Goal: Check status: Check status

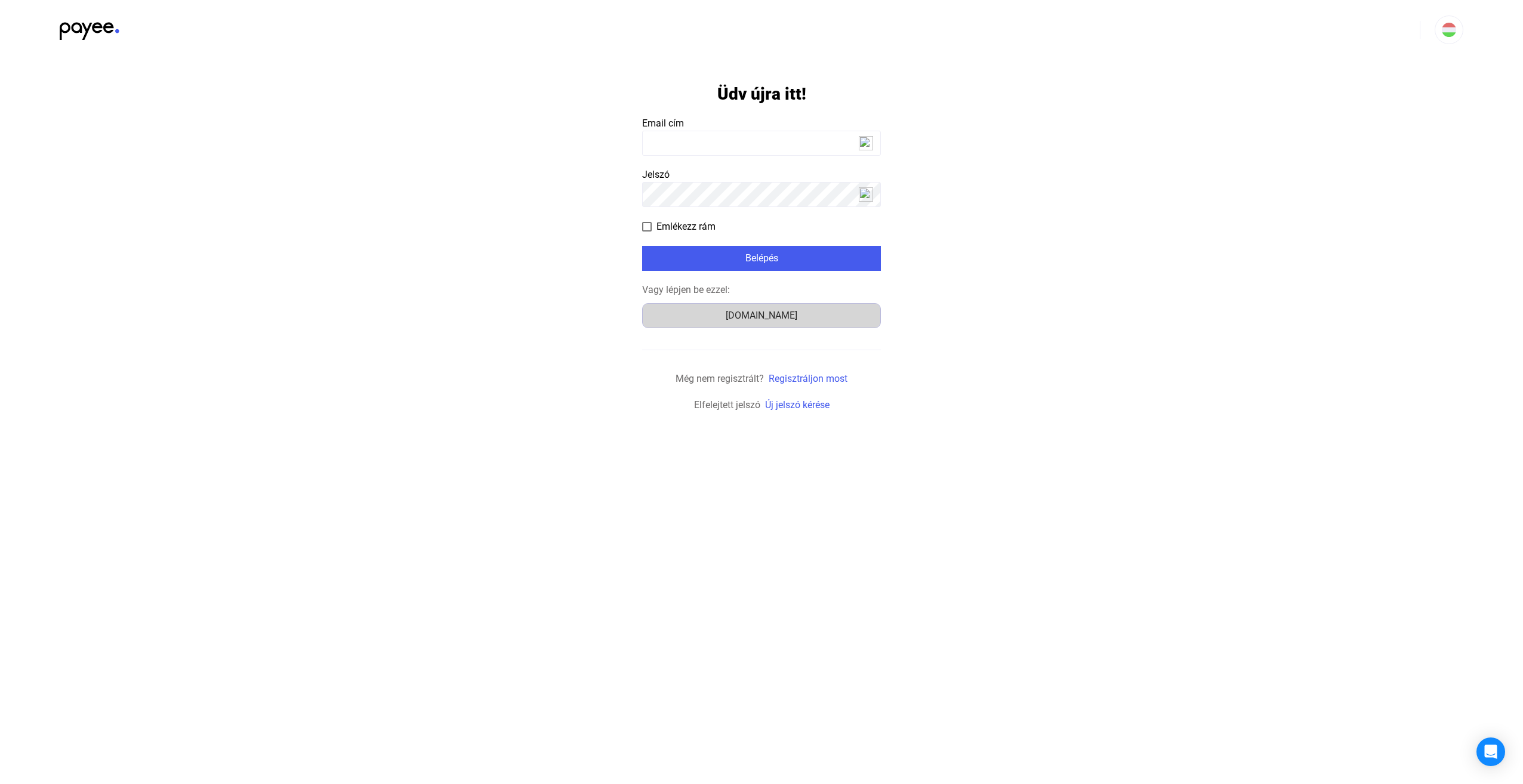
click at [779, 322] on div "[DOMAIN_NAME]" at bounding box center [762, 315] width 231 height 14
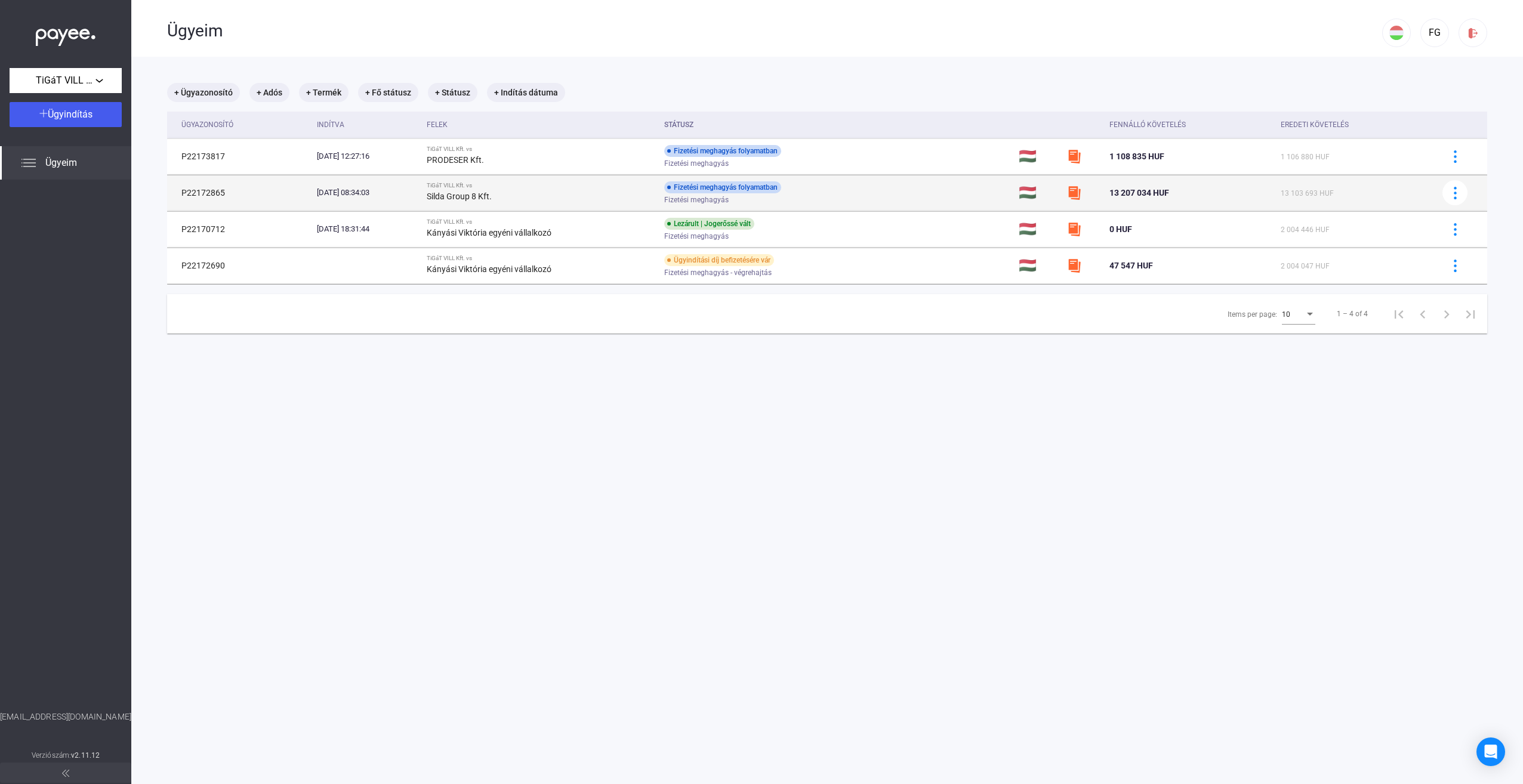
click at [655, 197] on div "Silda Group 8 Kft." at bounding box center [540, 196] width 228 height 14
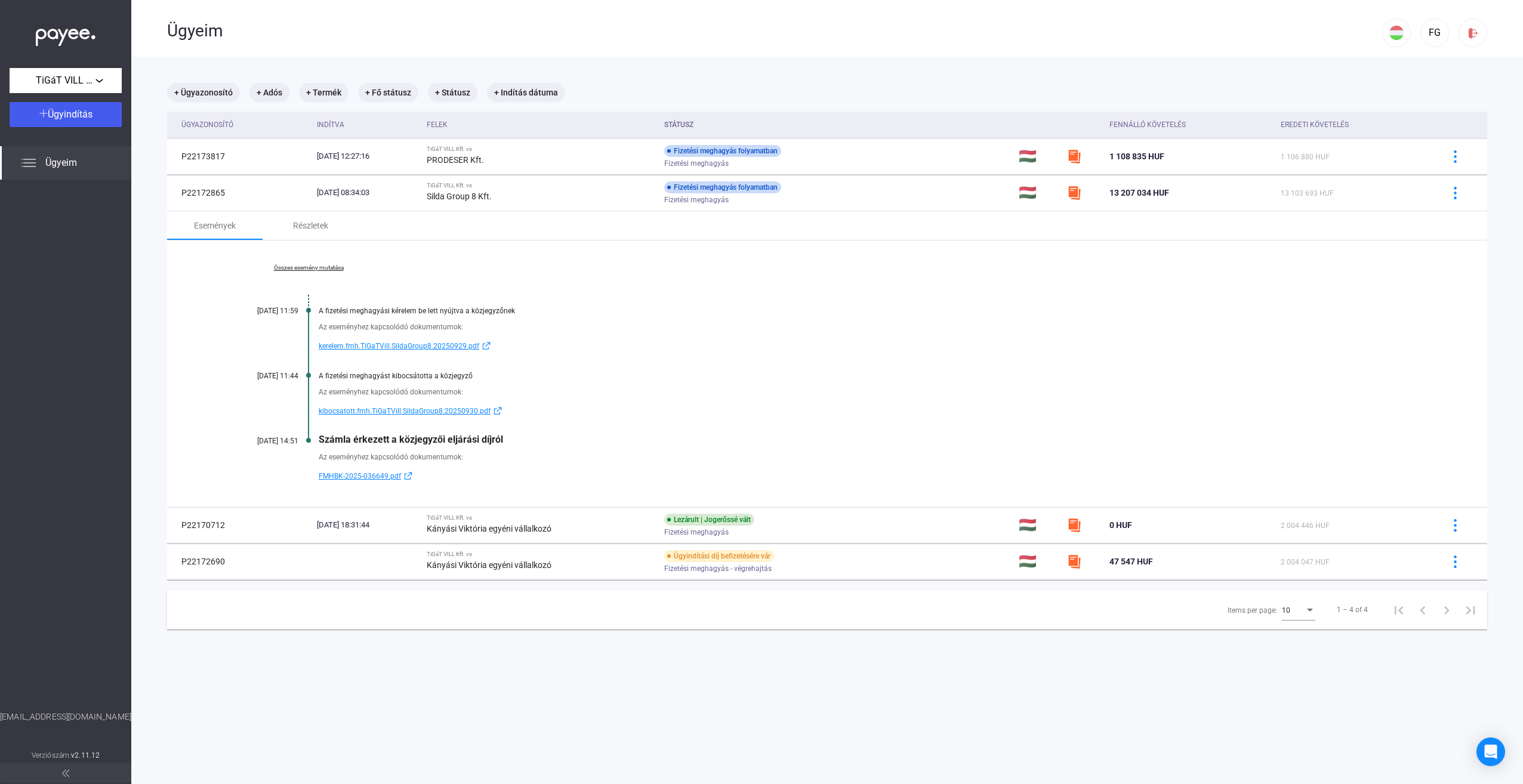
click at [313, 268] on link "Összes esemény mutatása" at bounding box center [308, 268] width 163 height 7
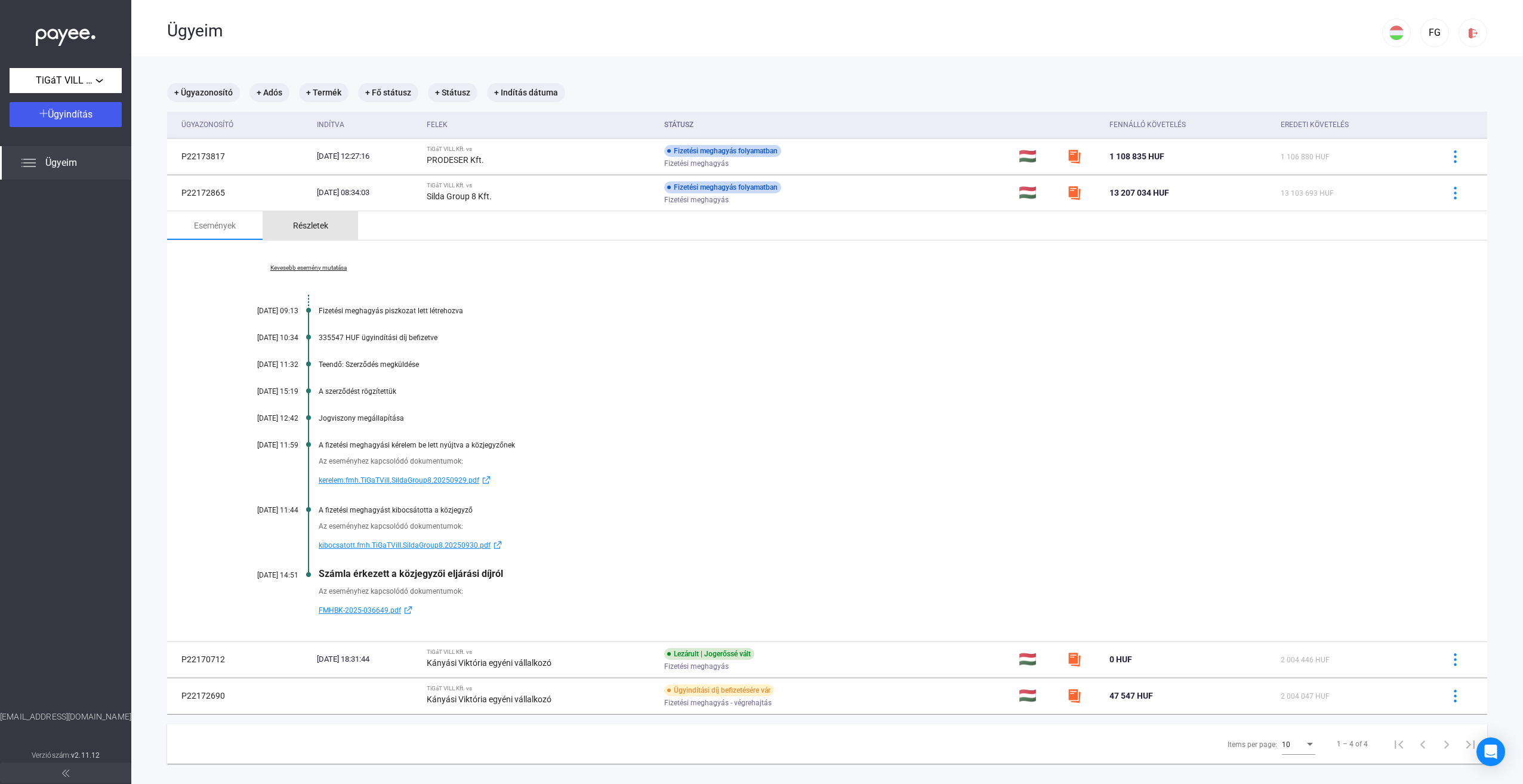
click at [296, 223] on div "Részletek" at bounding box center [311, 225] width 35 height 14
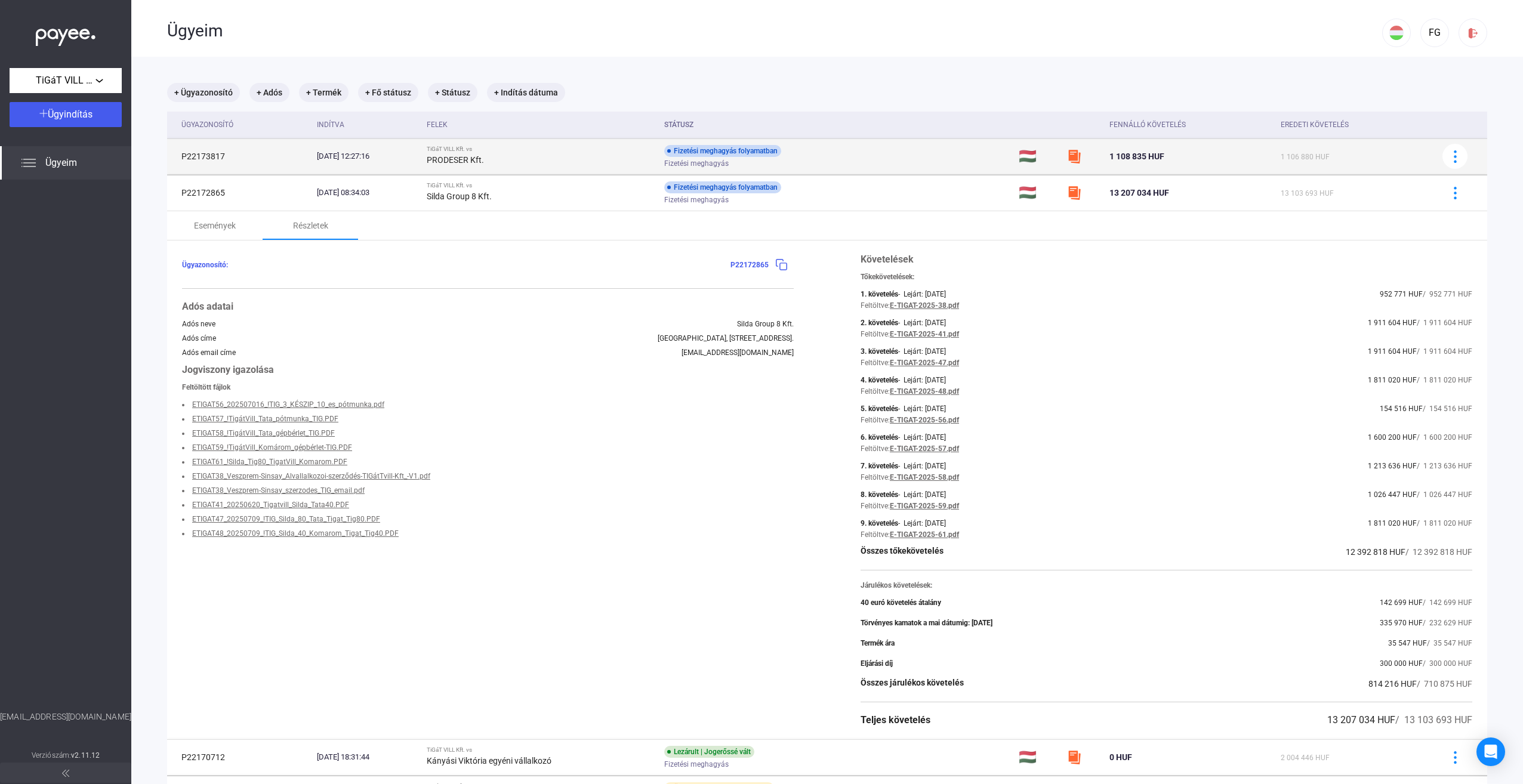
click at [370, 161] on div "2025.10.08. 12:27:16" at bounding box center [367, 156] width 101 height 12
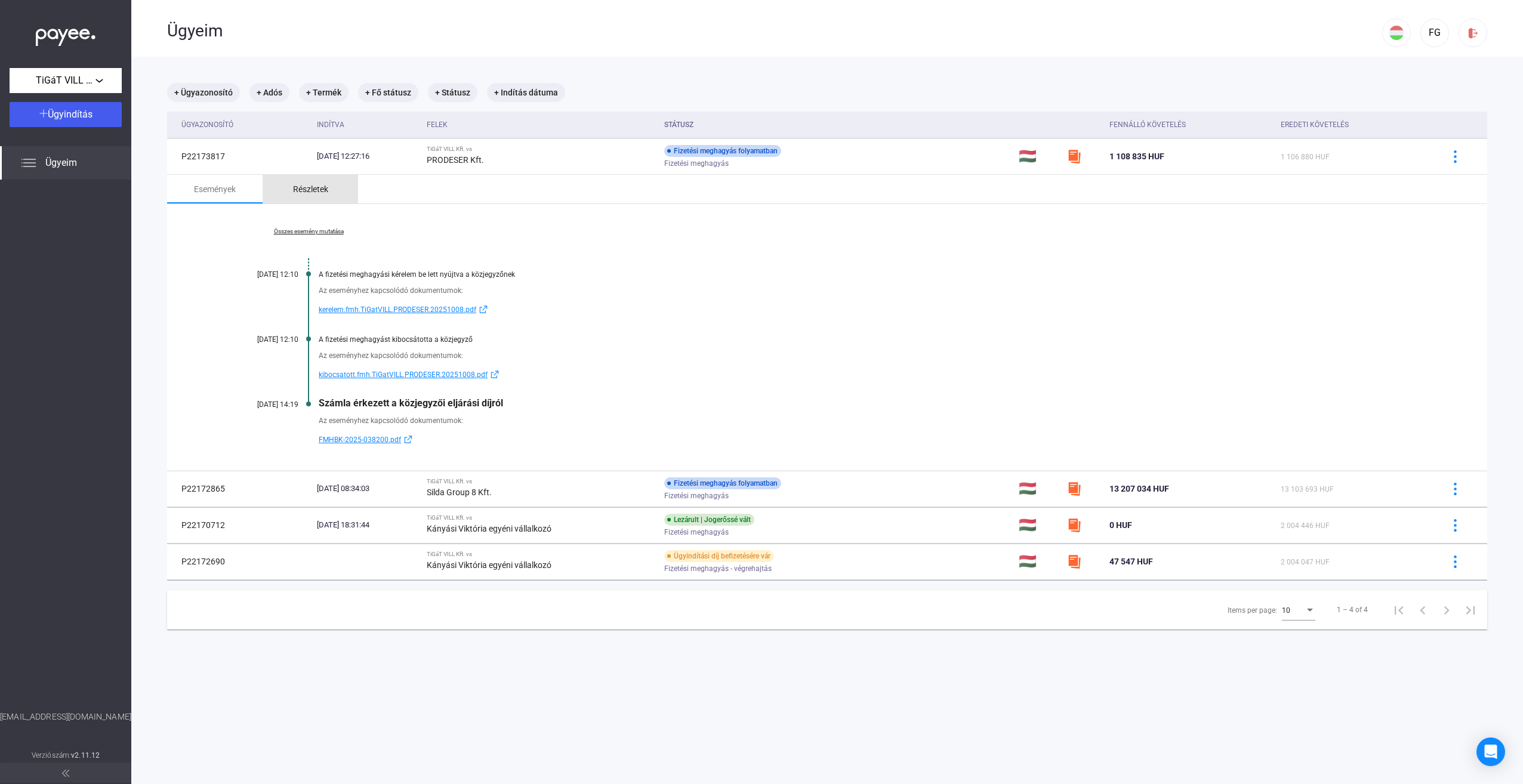
click at [313, 188] on div "Részletek" at bounding box center [311, 188] width 35 height 14
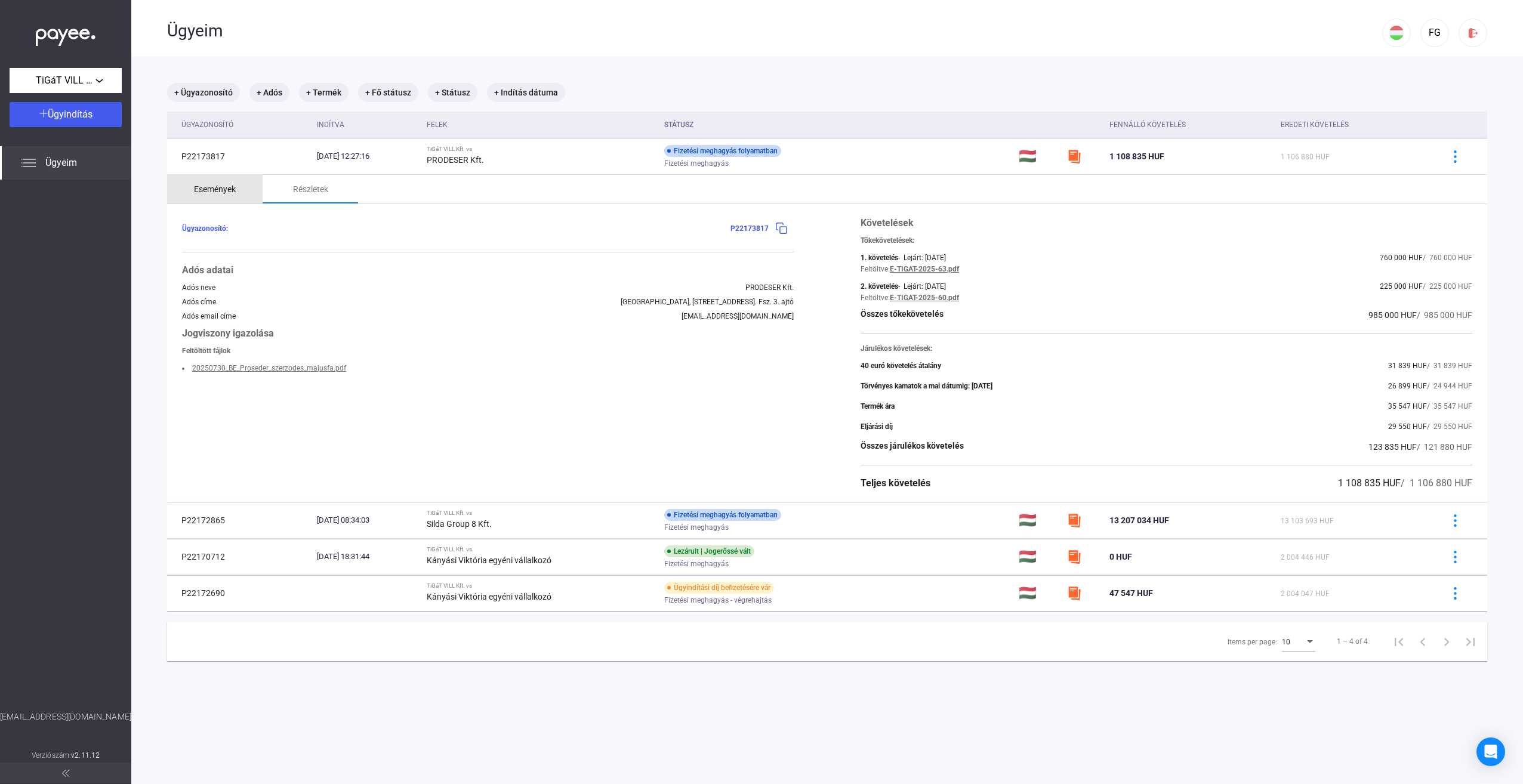
click at [234, 188] on div "Események" at bounding box center [214, 188] width 42 height 14
